Goal: Information Seeking & Learning: Learn about a topic

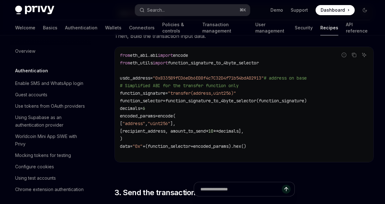
scroll to position [830, 0]
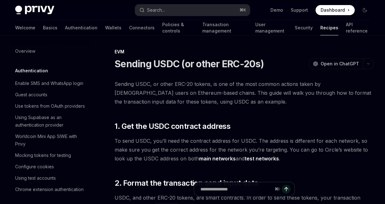
type textarea "*"
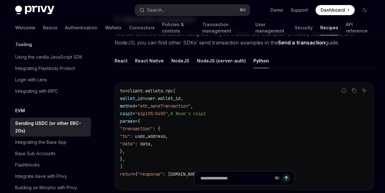
scroll to position [497, 0]
